Goal: Information Seeking & Learning: Learn about a topic

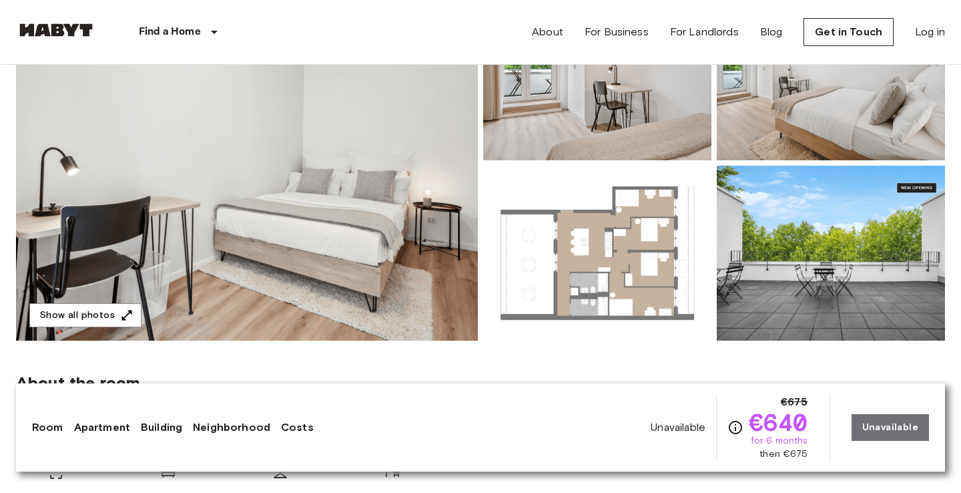
scroll to position [186, 0]
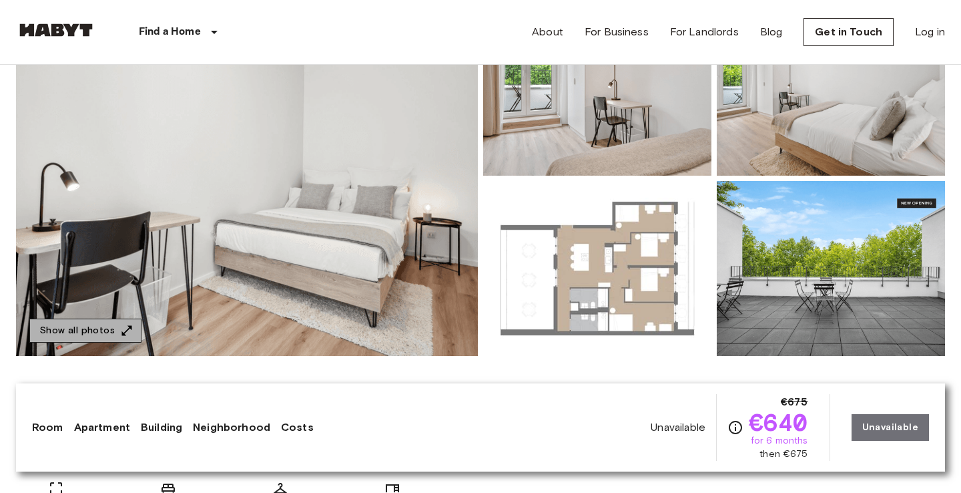
click at [109, 330] on button "Show all photos" at bounding box center [85, 330] width 112 height 25
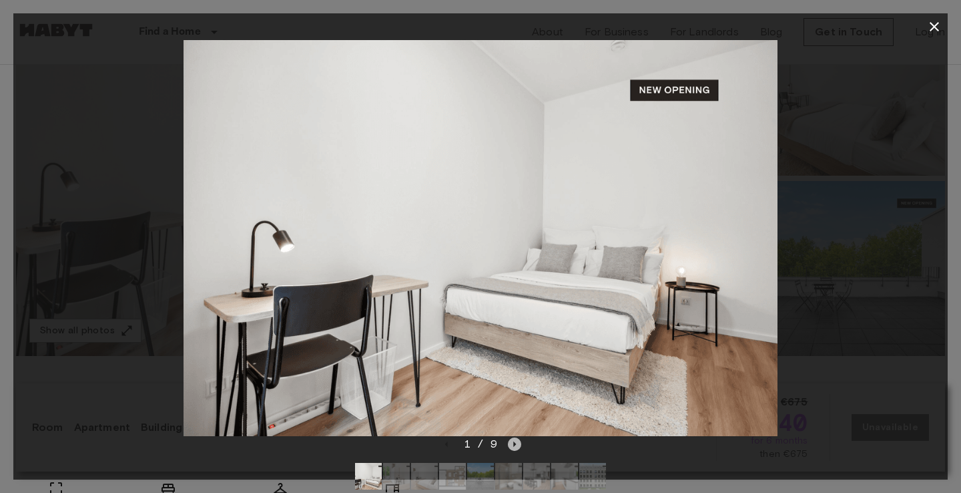
click at [517, 443] on icon "Next image" at bounding box center [514, 443] width 13 height 13
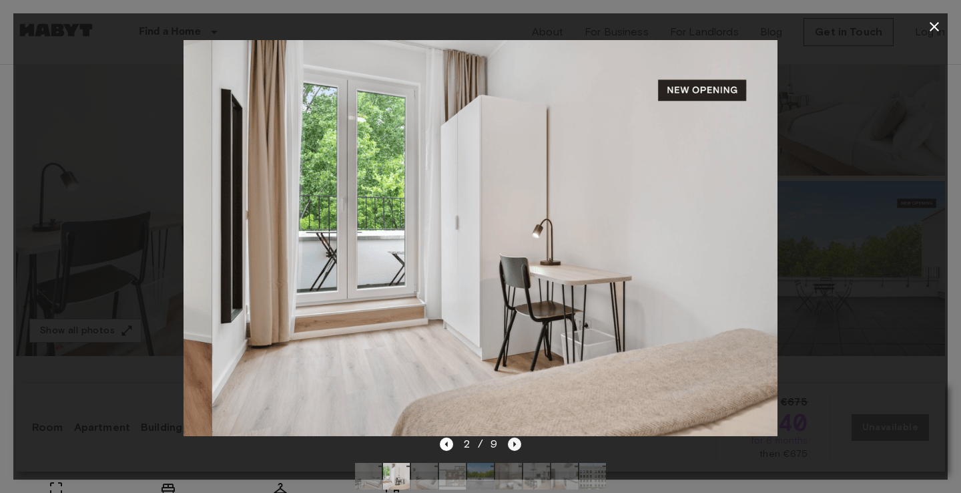
click at [517, 443] on icon "Next image" at bounding box center [514, 443] width 13 height 13
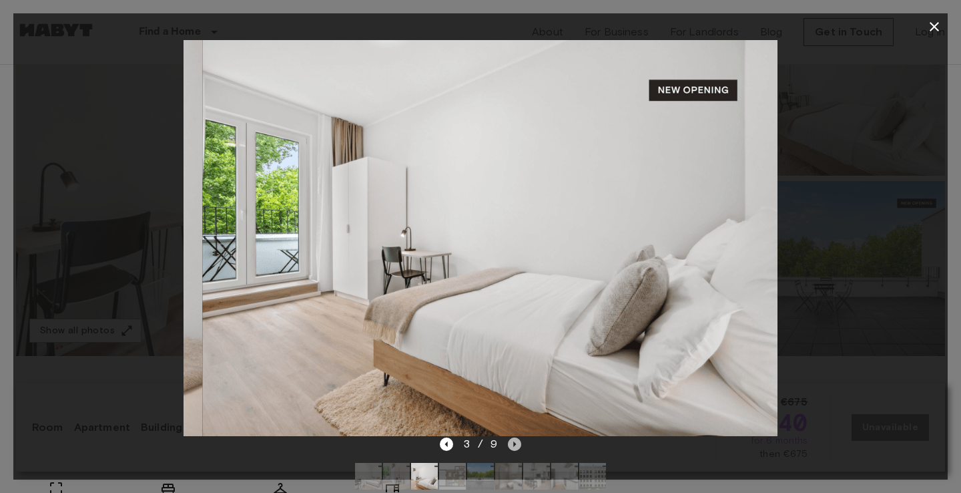
click at [517, 443] on icon "Next image" at bounding box center [514, 443] width 13 height 13
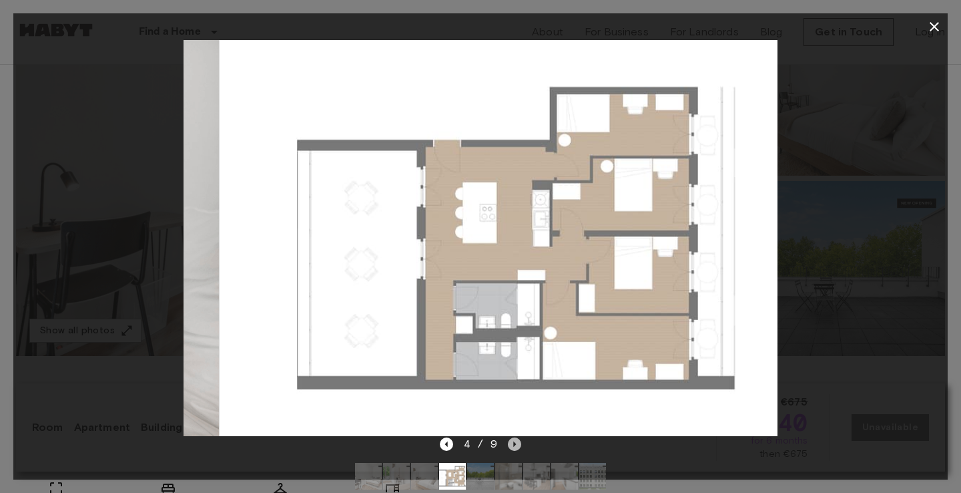
click at [517, 443] on icon "Next image" at bounding box center [514, 443] width 13 height 13
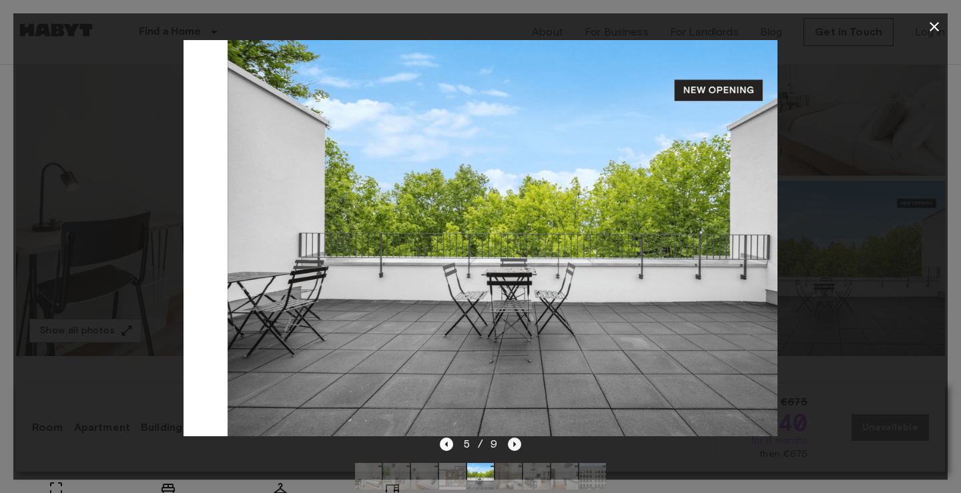
click at [517, 443] on icon "Next image" at bounding box center [514, 443] width 13 height 13
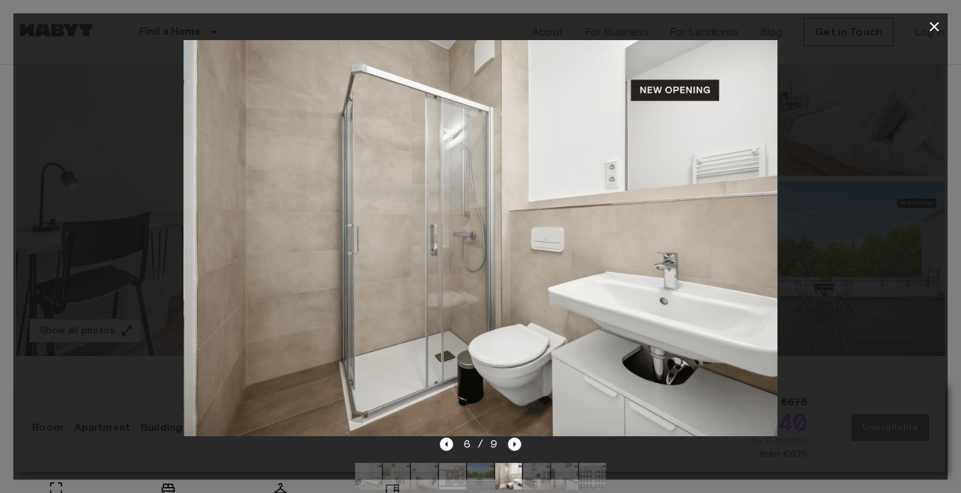
click at [444, 452] on div "6 / 9" at bounding box center [481, 444] width 82 height 16
click at [447, 445] on icon "Previous image" at bounding box center [446, 443] width 13 height 13
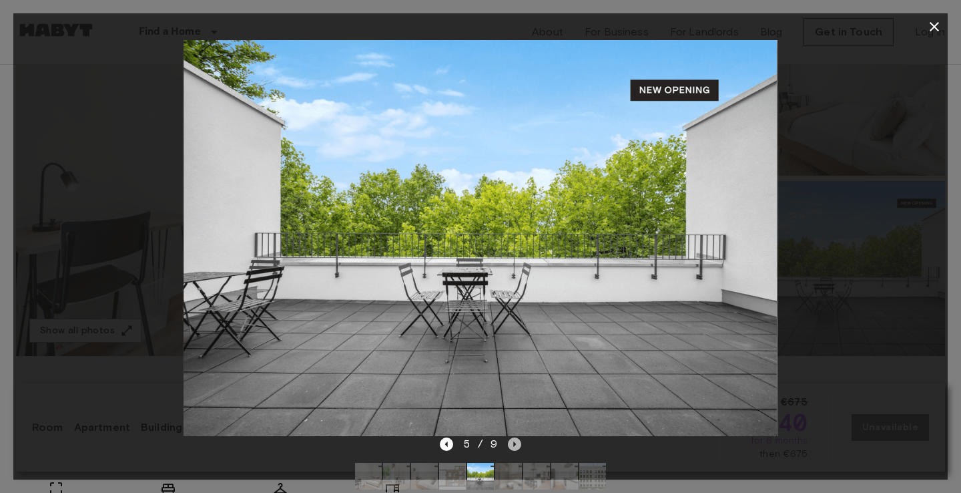
click at [515, 443] on icon "Next image" at bounding box center [514, 443] width 13 height 13
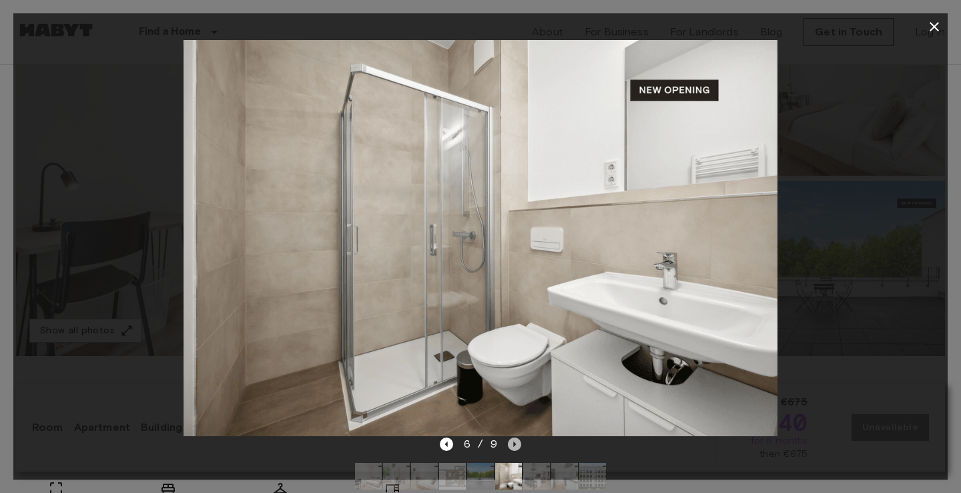
click at [510, 449] on icon "Next image" at bounding box center [514, 443] width 13 height 13
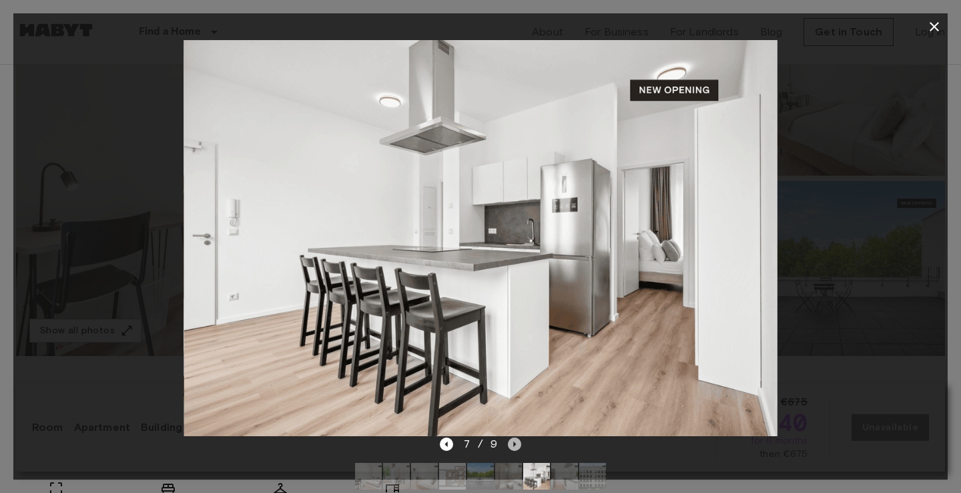
click at [516, 443] on icon "Next image" at bounding box center [514, 443] width 13 height 13
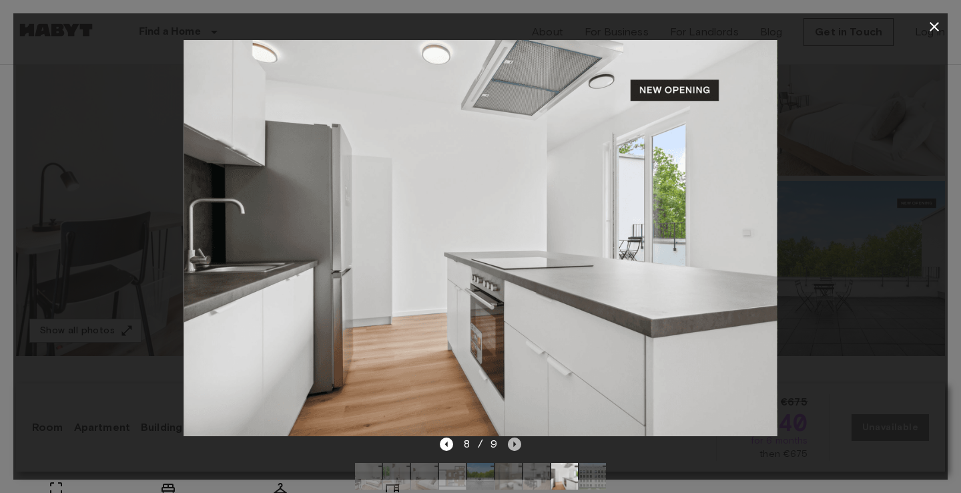
click at [516, 443] on icon "Next image" at bounding box center [514, 443] width 13 height 13
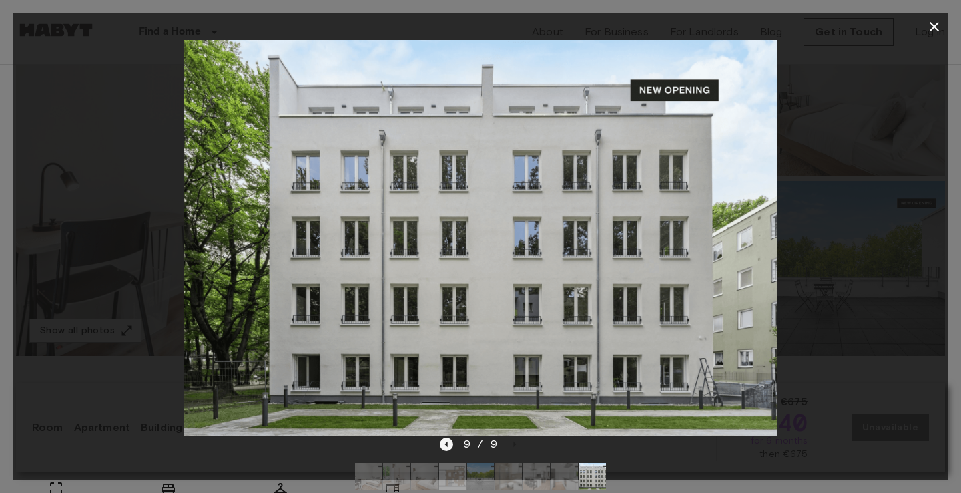
click at [445, 447] on icon "Previous image" at bounding box center [446, 443] width 13 height 13
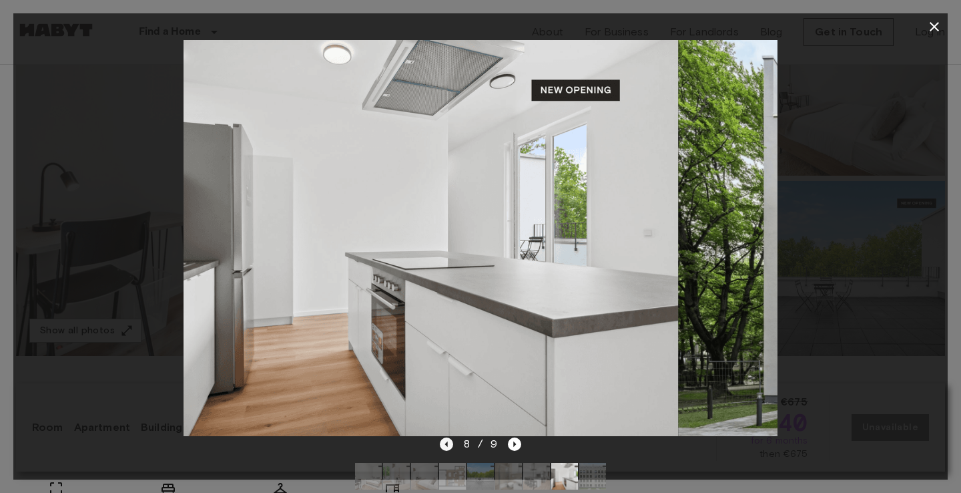
click at [445, 447] on icon "Previous image" at bounding box center [446, 443] width 13 height 13
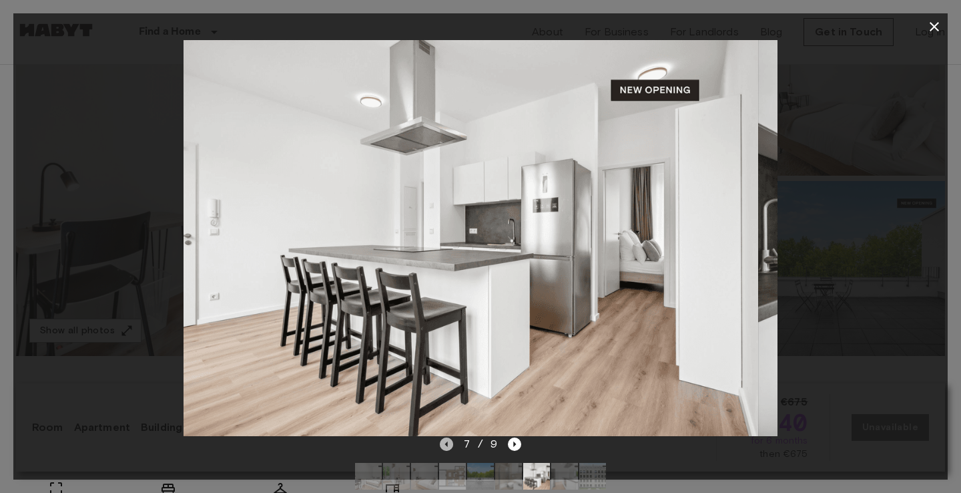
click at [445, 447] on icon "Previous image" at bounding box center [446, 443] width 13 height 13
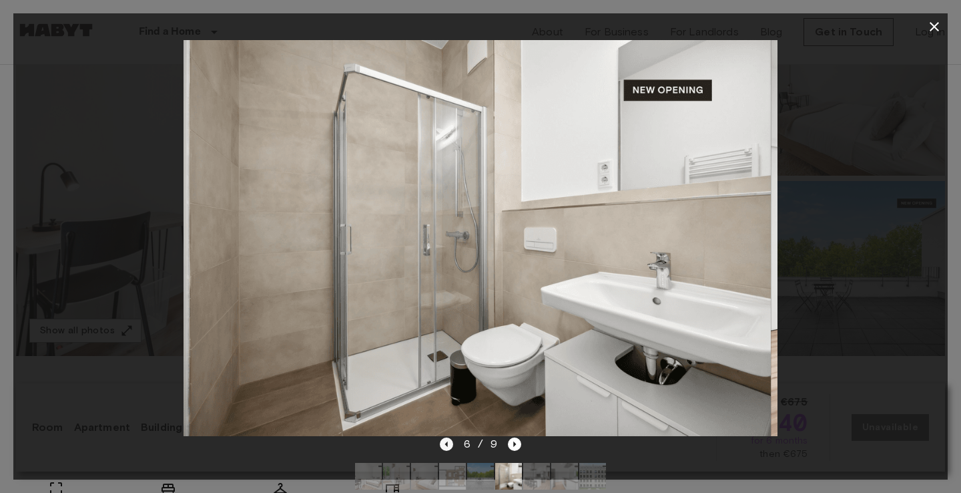
click at [445, 447] on icon "Previous image" at bounding box center [446, 443] width 13 height 13
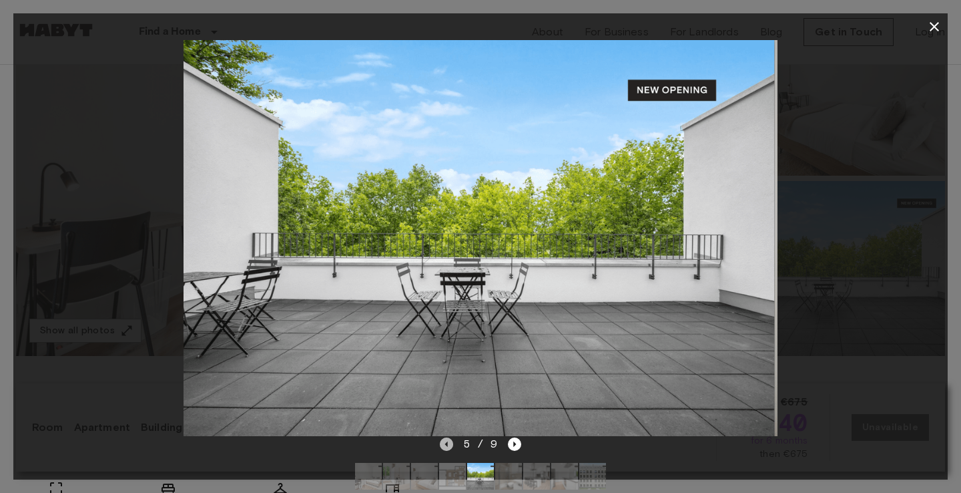
click at [445, 447] on icon "Previous image" at bounding box center [446, 443] width 13 height 13
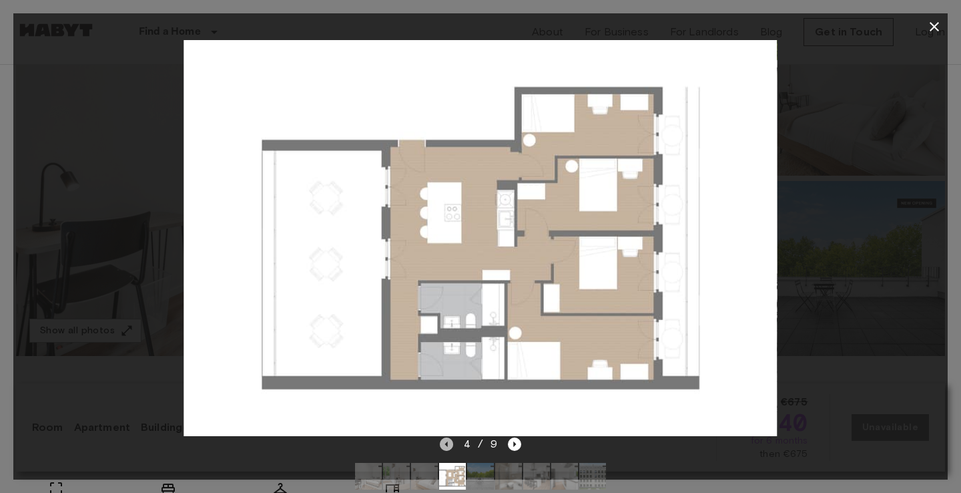
click at [445, 447] on icon "Previous image" at bounding box center [446, 443] width 13 height 13
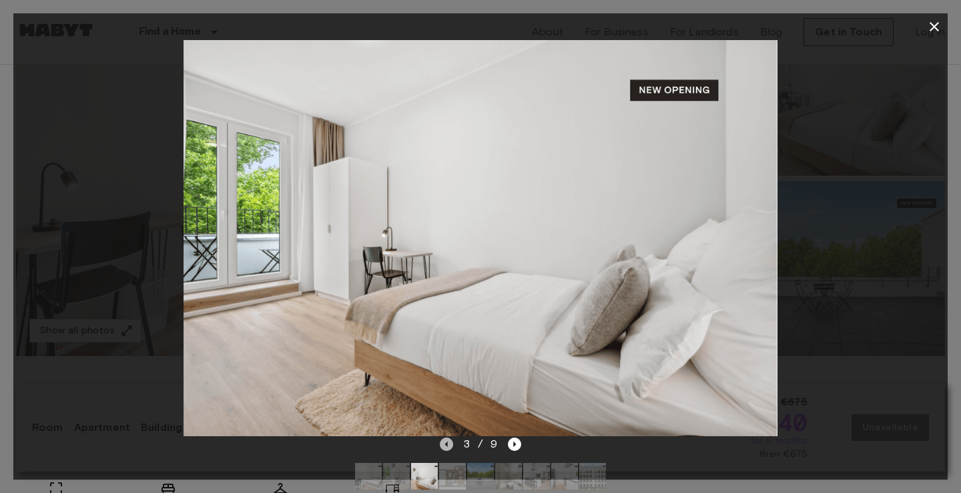
click at [445, 447] on icon "Previous image" at bounding box center [446, 443] width 13 height 13
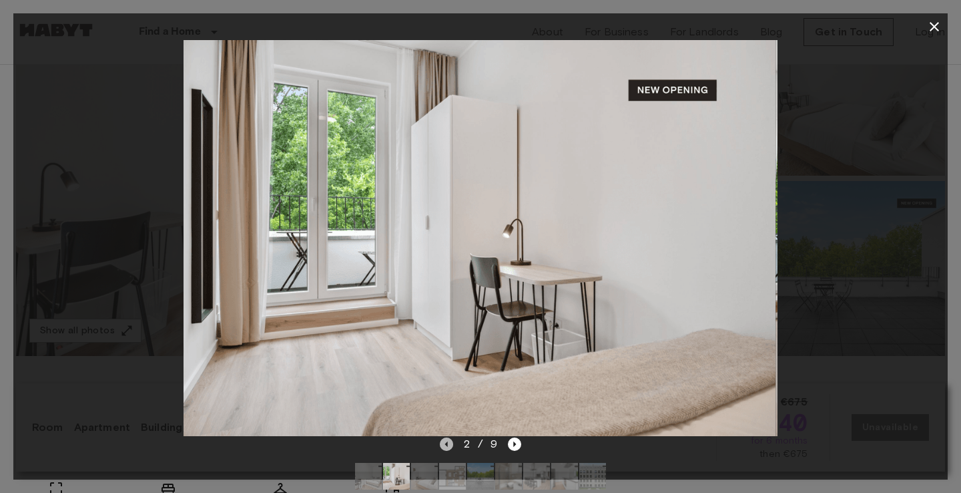
click at [445, 447] on icon "Previous image" at bounding box center [446, 443] width 13 height 13
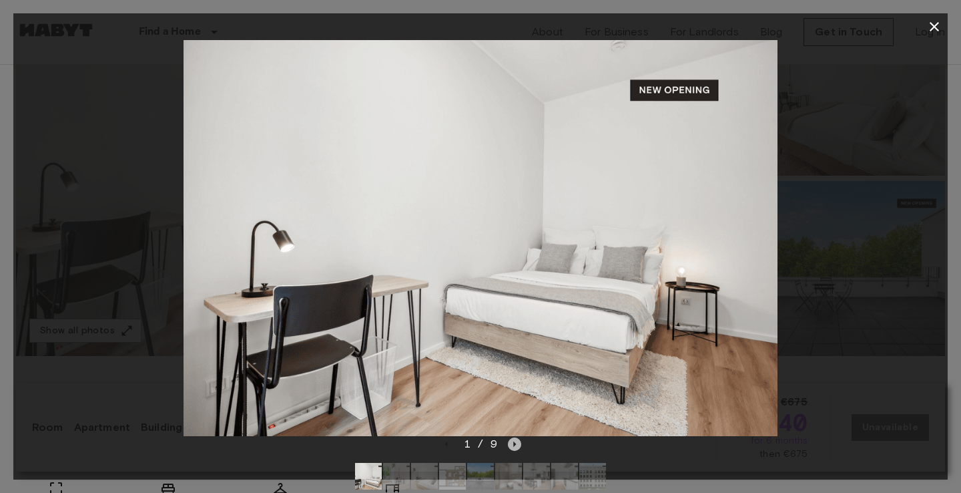
click at [517, 442] on icon "Next image" at bounding box center [514, 443] width 13 height 13
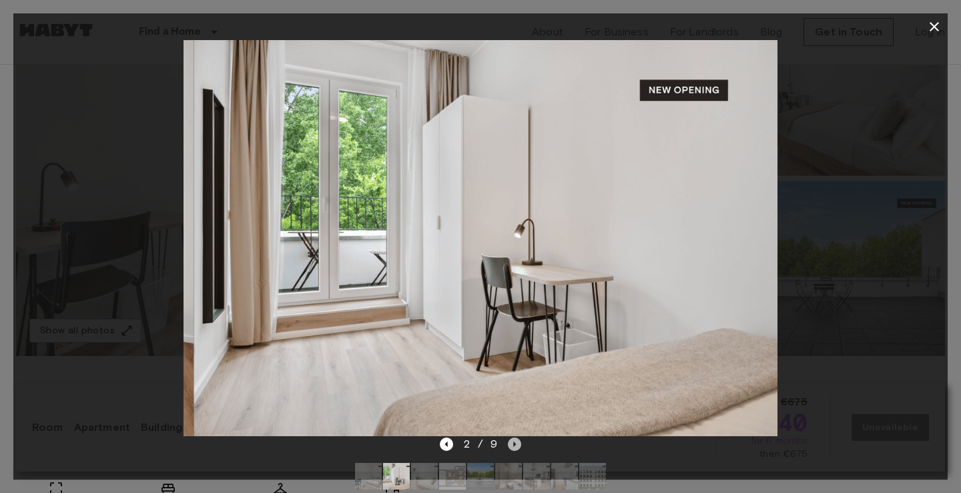
click at [517, 442] on icon "Next image" at bounding box center [514, 443] width 13 height 13
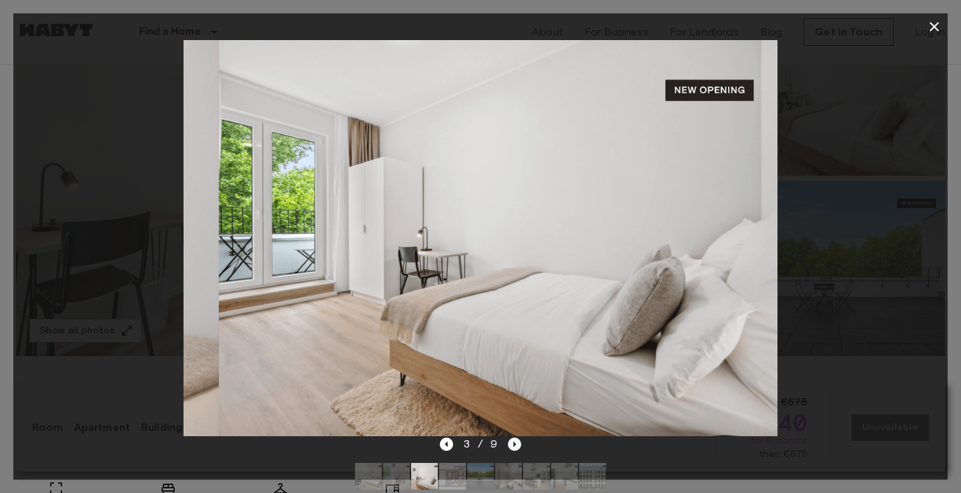
click at [517, 442] on icon "Next image" at bounding box center [514, 443] width 13 height 13
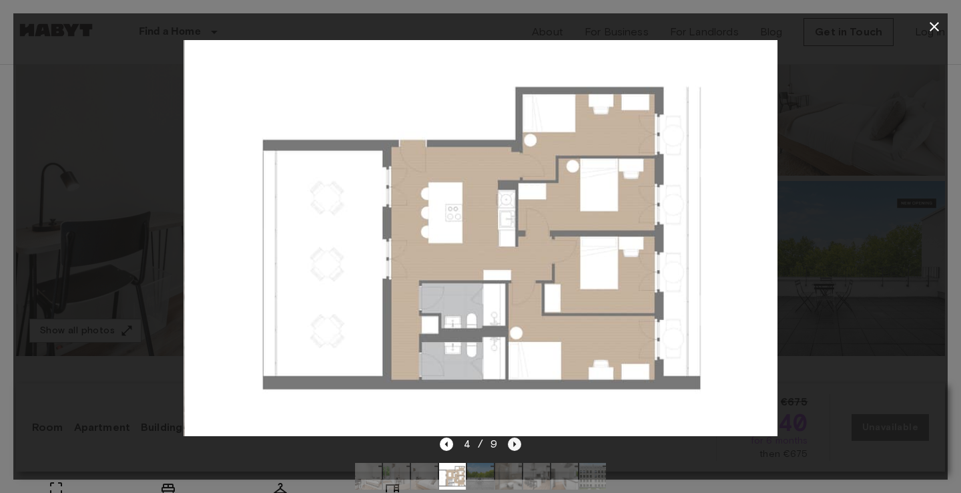
click at [517, 442] on icon "Next image" at bounding box center [514, 443] width 13 height 13
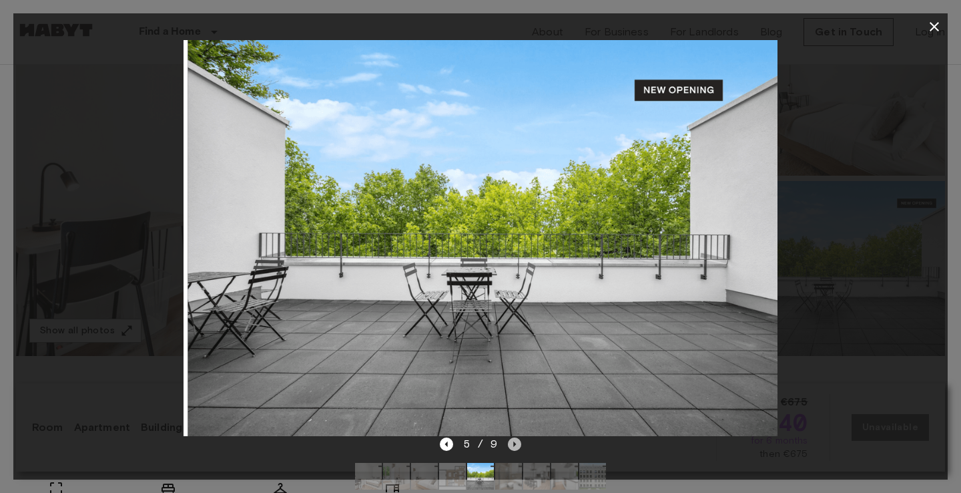
click at [517, 442] on icon "Next image" at bounding box center [514, 443] width 13 height 13
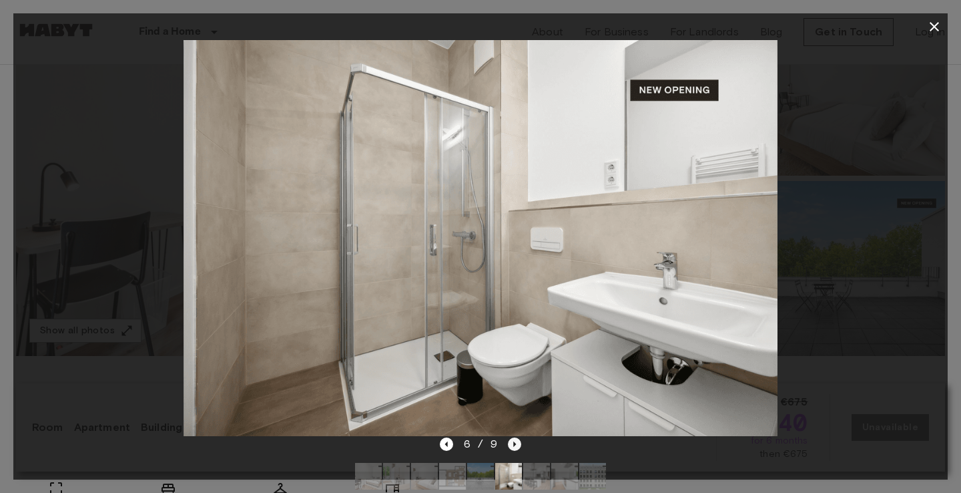
click at [517, 442] on icon "Next image" at bounding box center [514, 443] width 13 height 13
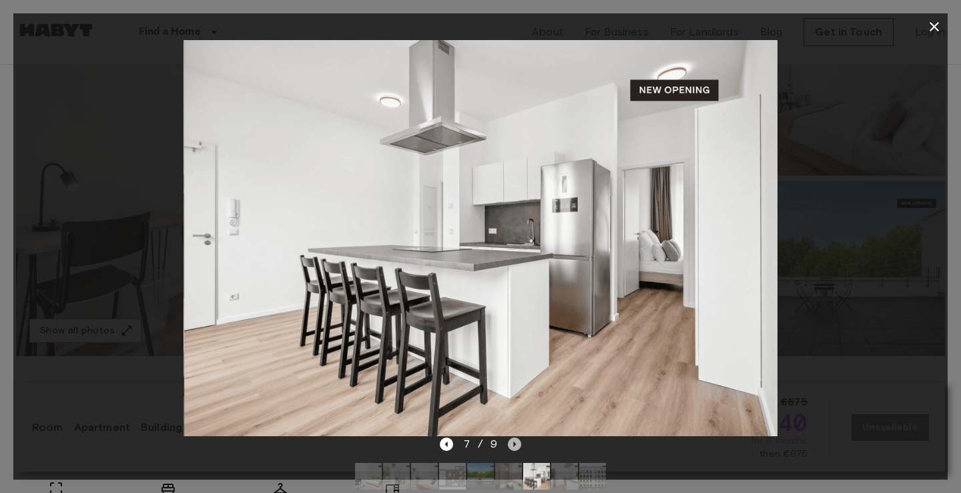
click at [517, 442] on icon "Next image" at bounding box center [514, 443] width 13 height 13
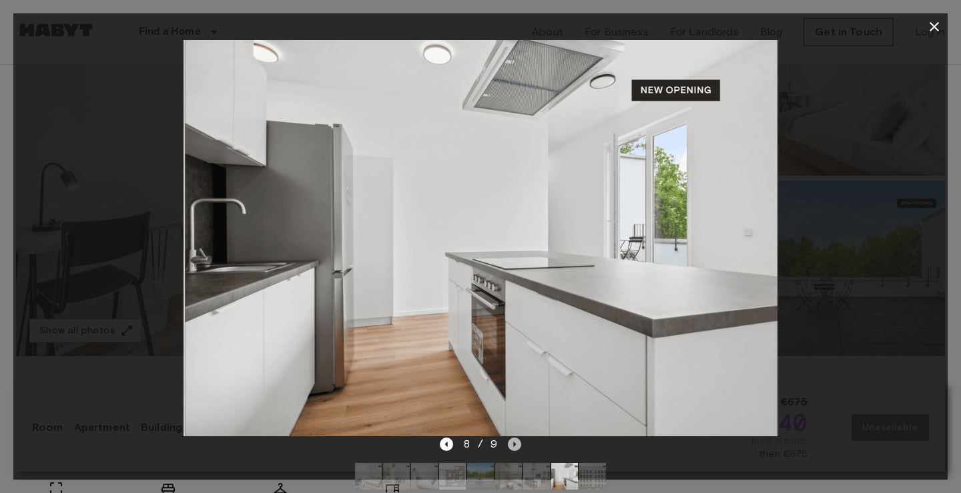
click at [517, 442] on icon "Next image" at bounding box center [514, 443] width 13 height 13
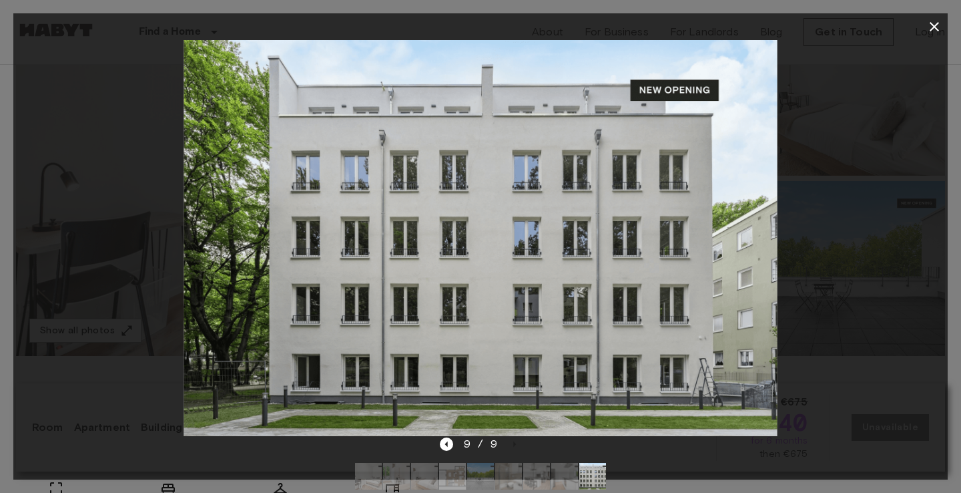
click at [851, 33] on div at bounding box center [480, 26] width 935 height 27
click at [930, 21] on icon "button" at bounding box center [935, 27] width 16 height 16
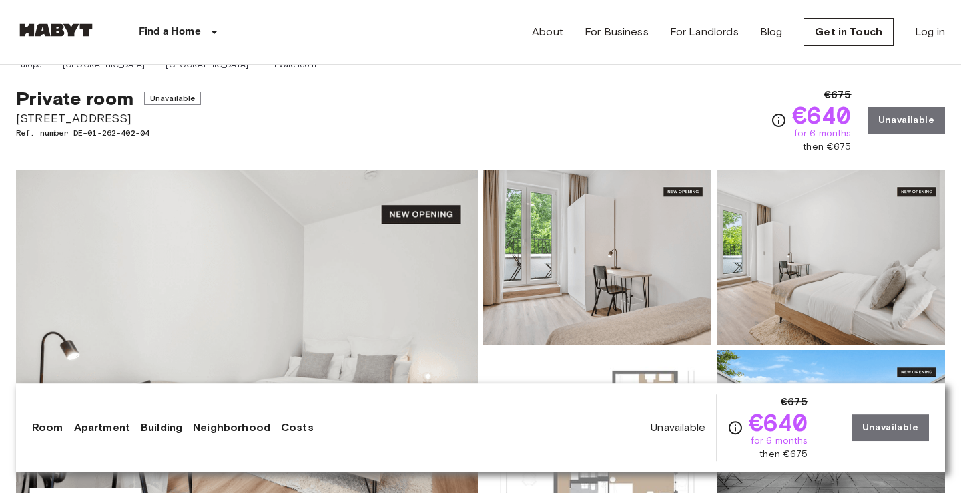
scroll to position [0, 0]
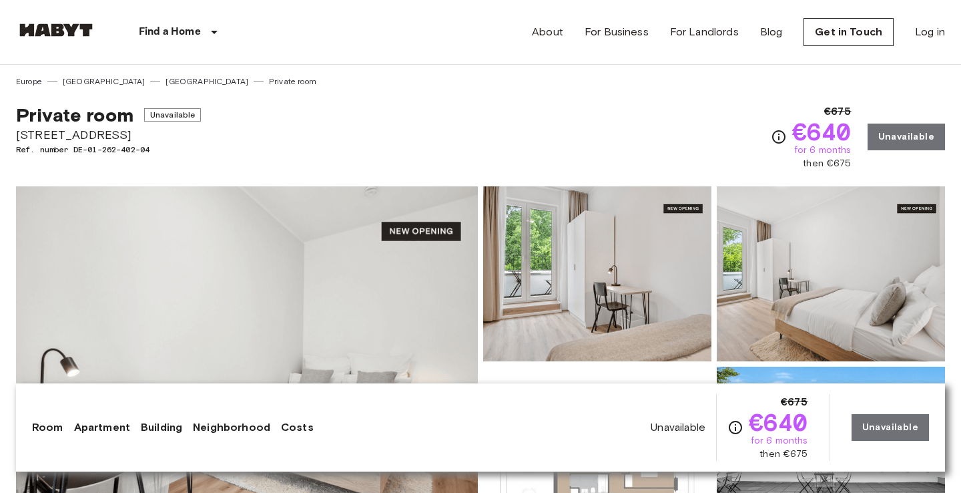
click at [572, 113] on div "Private room Unavailable [STREET_ADDRESS]. number DE-01-262-402-04 €675 €640 fo…" at bounding box center [480, 128] width 929 height 83
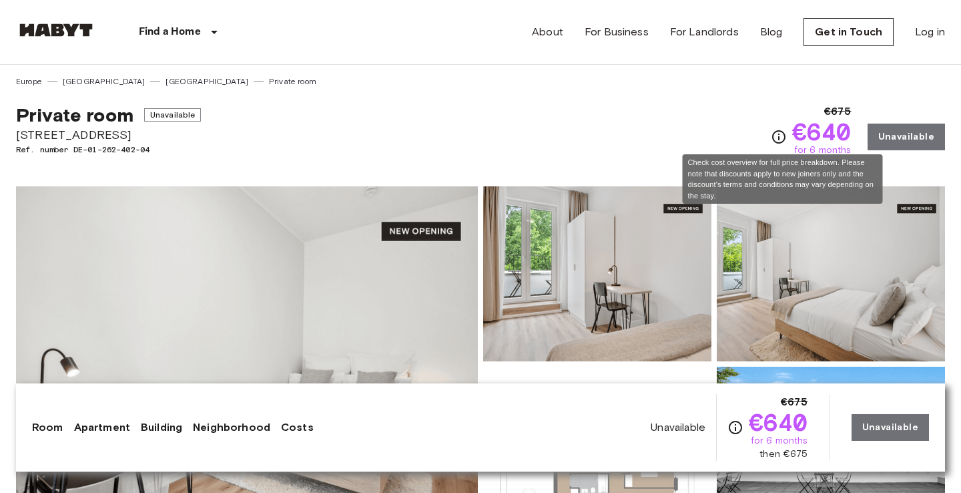
click at [786, 140] on icon "Check cost overview for full price breakdown. Please note that discounts apply …" at bounding box center [779, 137] width 16 height 16
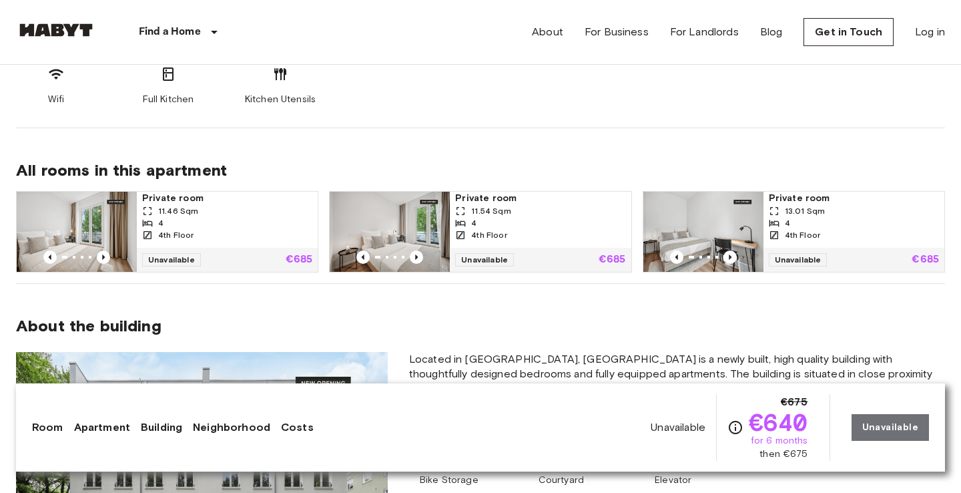
scroll to position [994, 0]
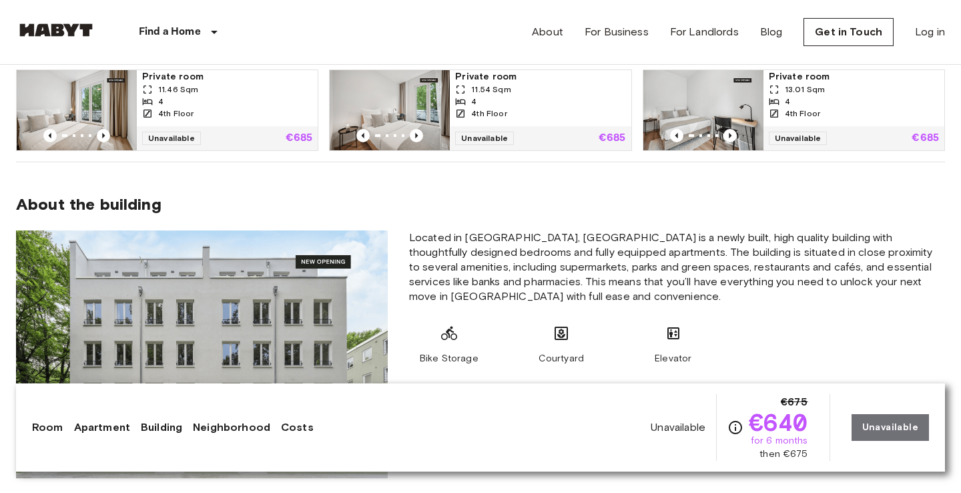
click at [658, 219] on section "About the building Located in [GEOGRAPHIC_DATA], [GEOGRAPHIC_DATA] is a newly b…" at bounding box center [480, 328] width 929 height 332
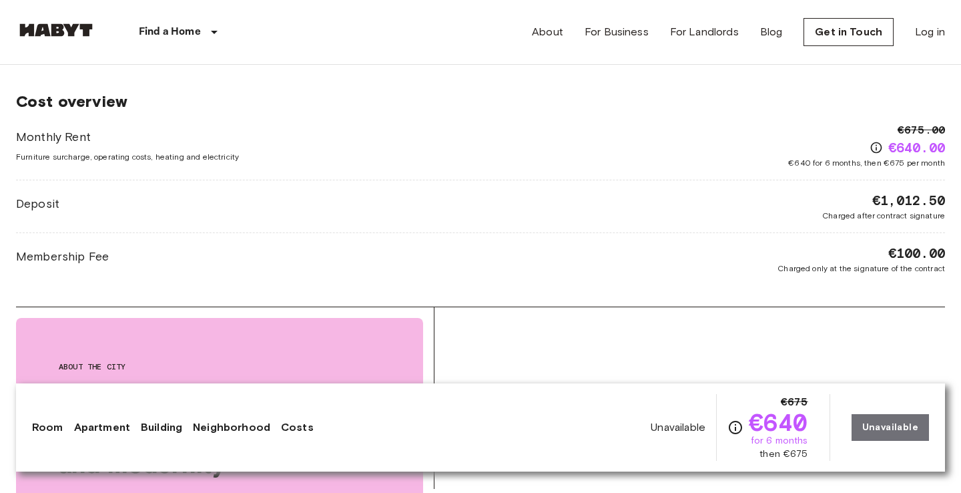
scroll to position [2053, 0]
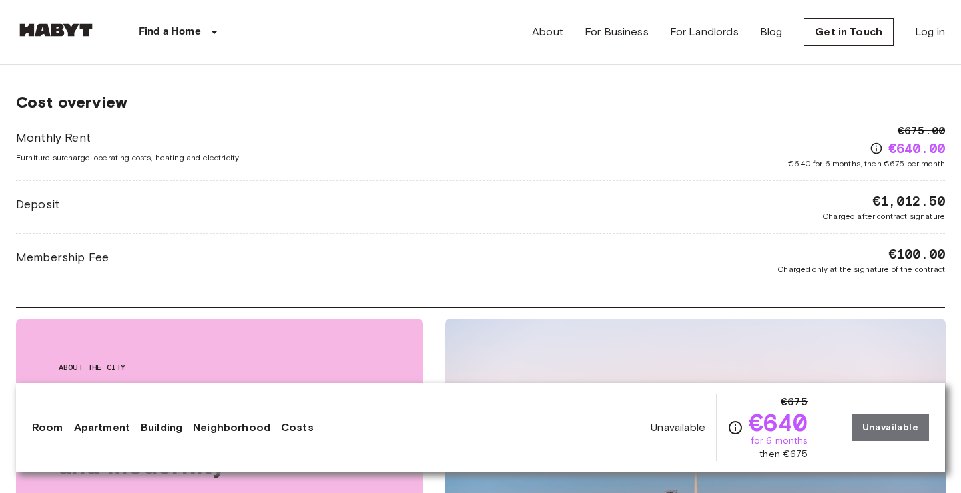
click at [658, 219] on div "Deposit €1,012.50 Charged after contract signature" at bounding box center [480, 207] width 929 height 31
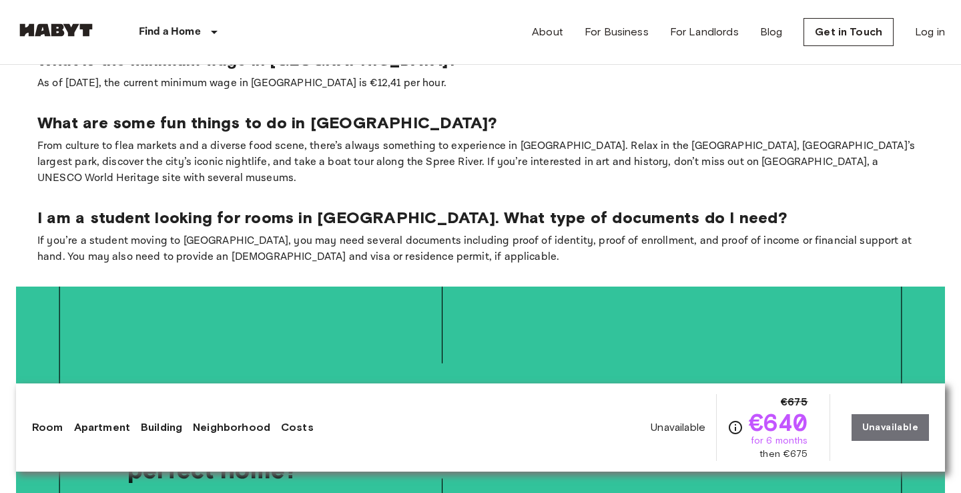
scroll to position [2870, 0]
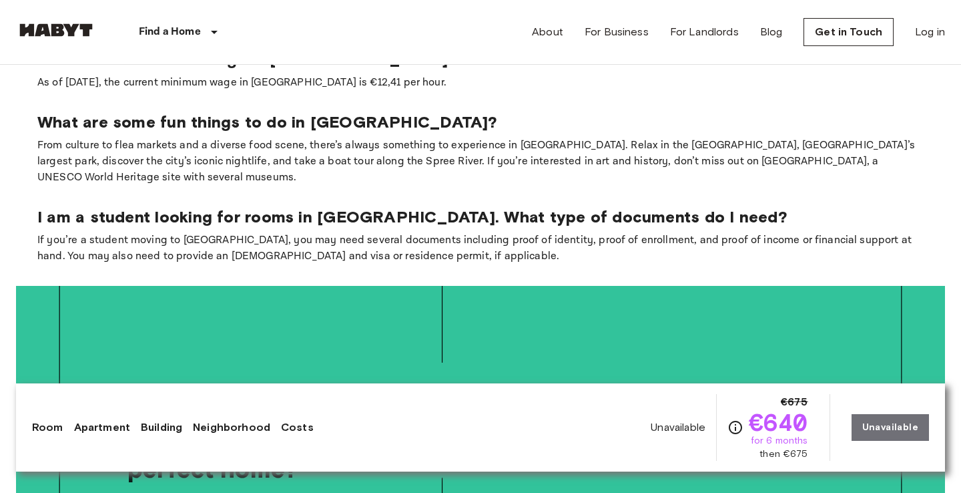
click at [525, 232] on p "If you’re a student moving to [GEOGRAPHIC_DATA], you may need several documents…" at bounding box center [480, 248] width 886 height 32
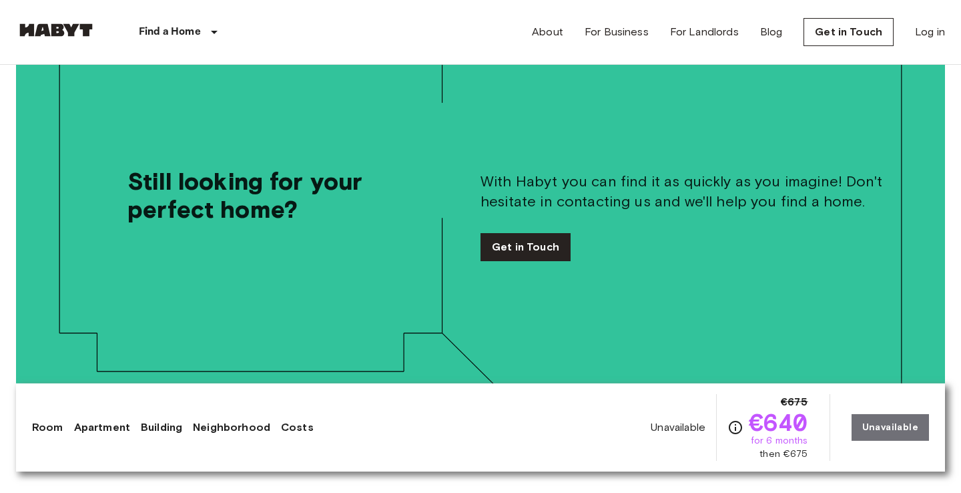
scroll to position [3064, 0]
